Goal: Task Accomplishment & Management: Use online tool/utility

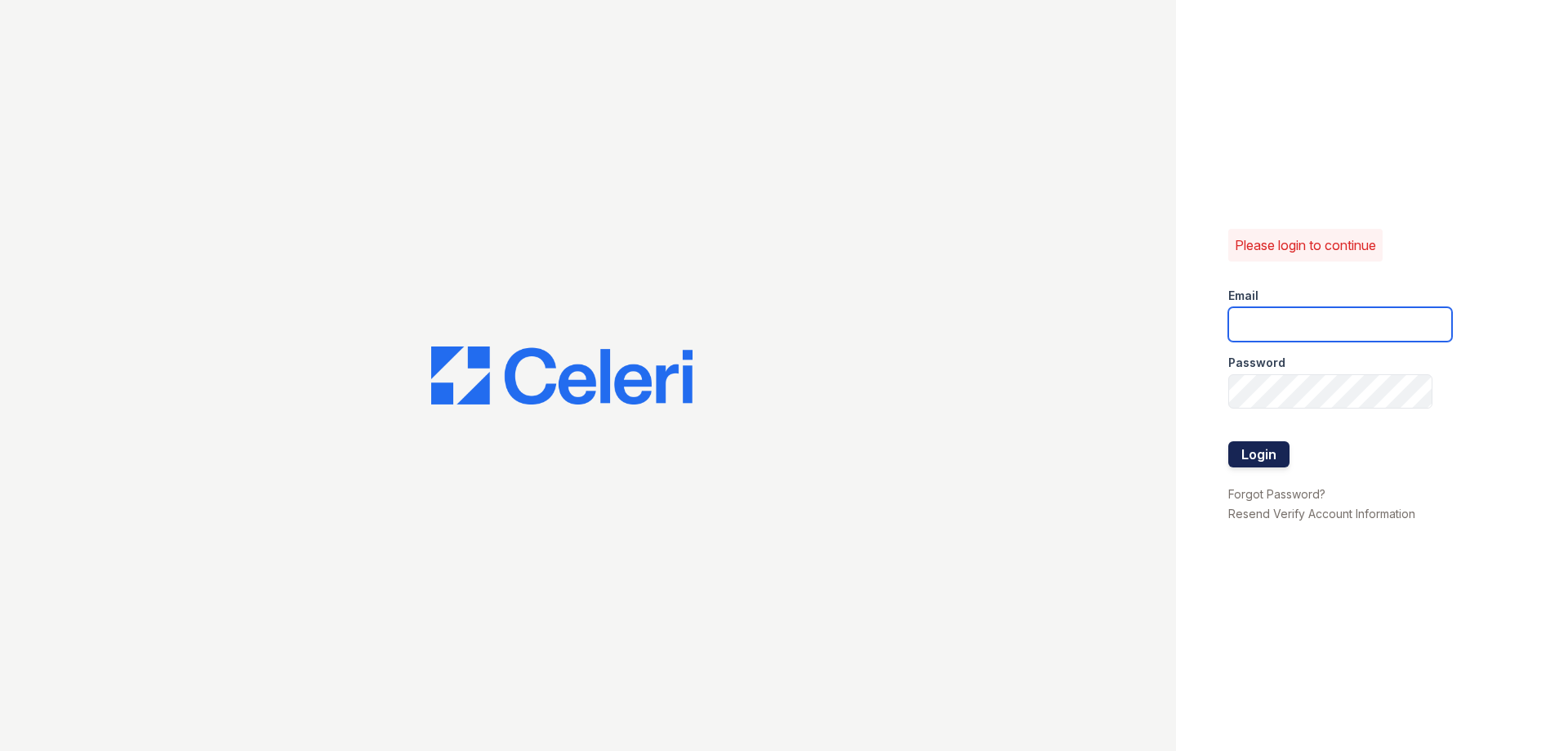
type input "[EMAIL_ADDRESS][DOMAIN_NAME]"
click at [1271, 458] on button "Login" at bounding box center [1259, 454] width 61 height 26
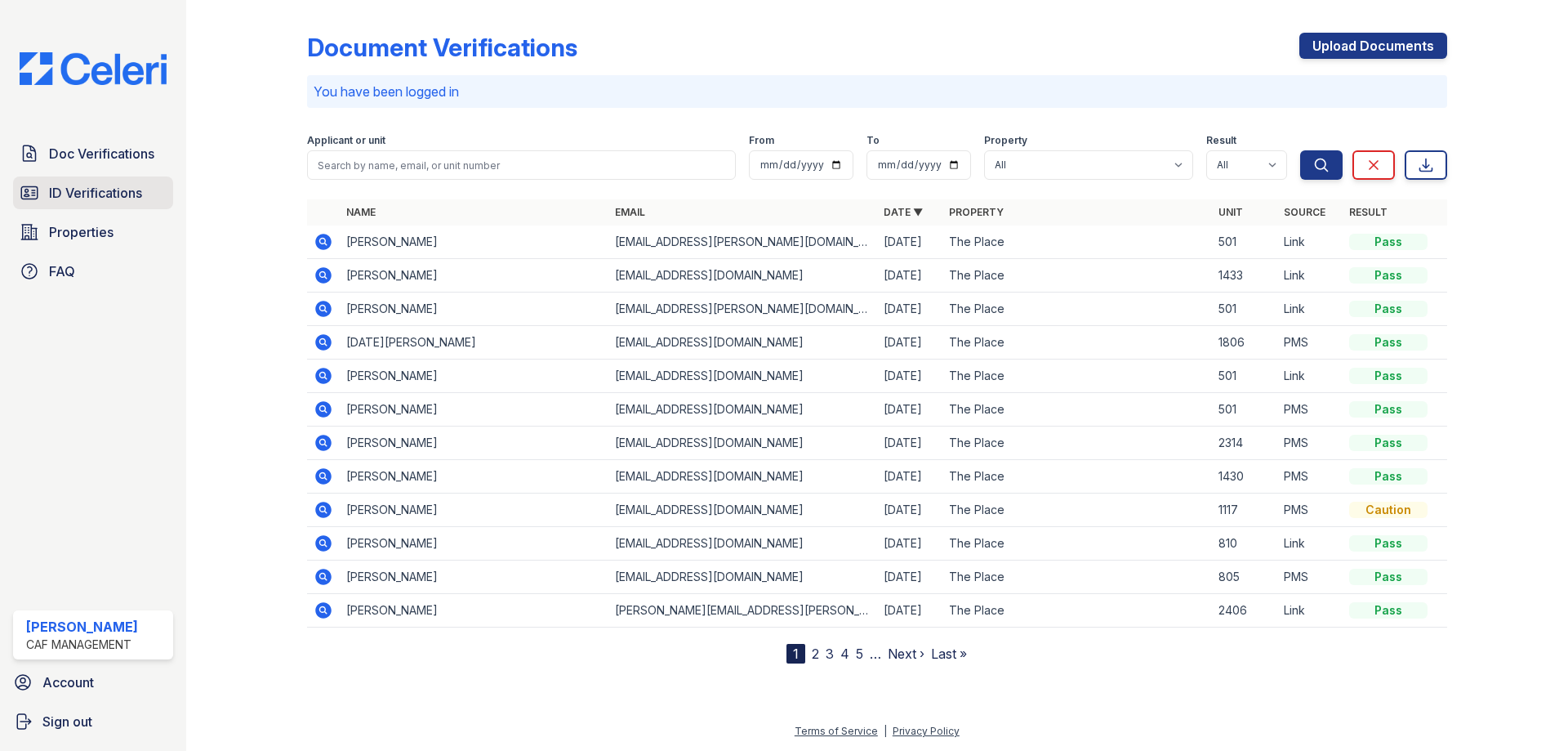
click at [116, 196] on span "ID Verifications" at bounding box center [96, 193] width 93 height 20
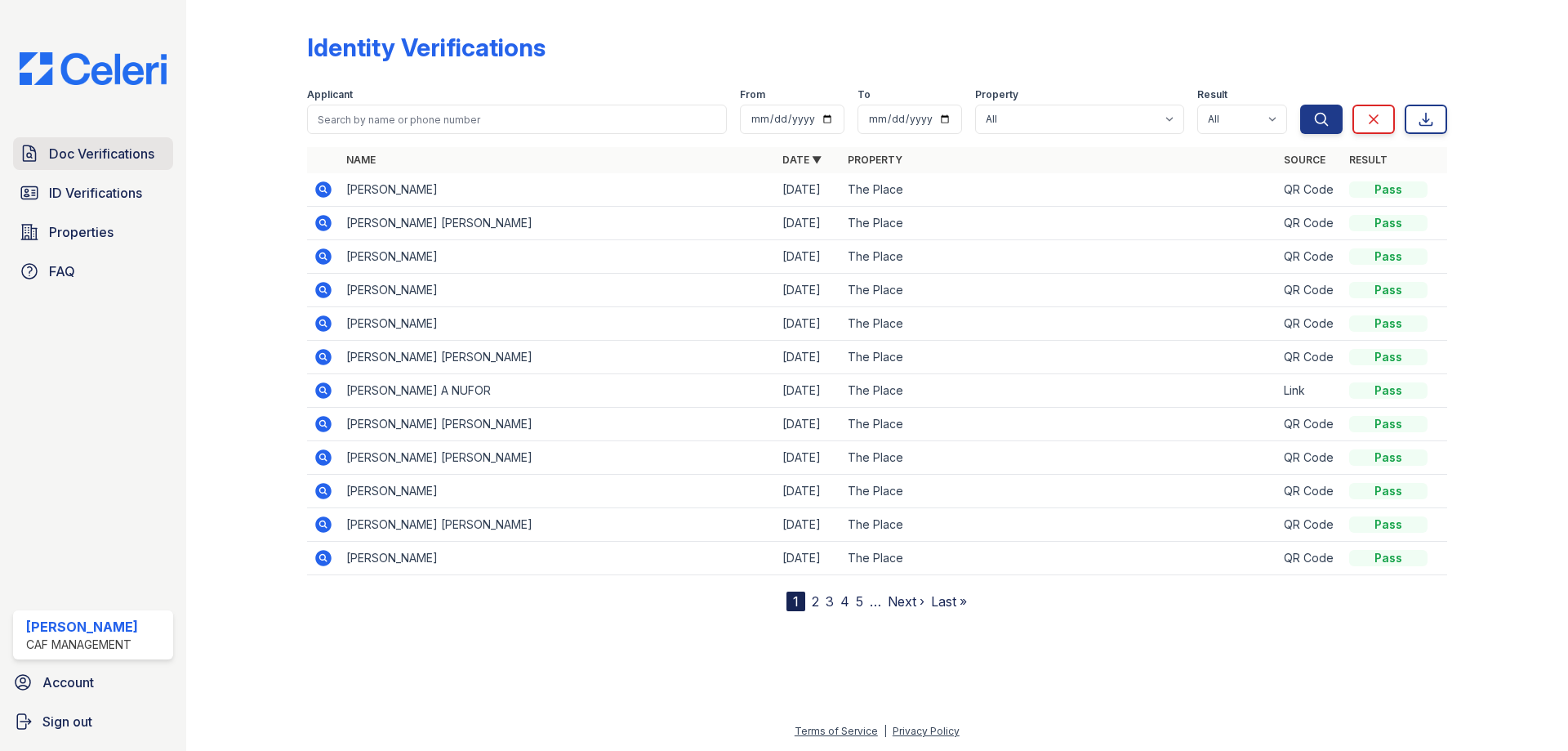
click at [68, 159] on span "Doc Verifications" at bounding box center [101, 153] width 105 height 20
